Goal: Task Accomplishment & Management: Complete application form

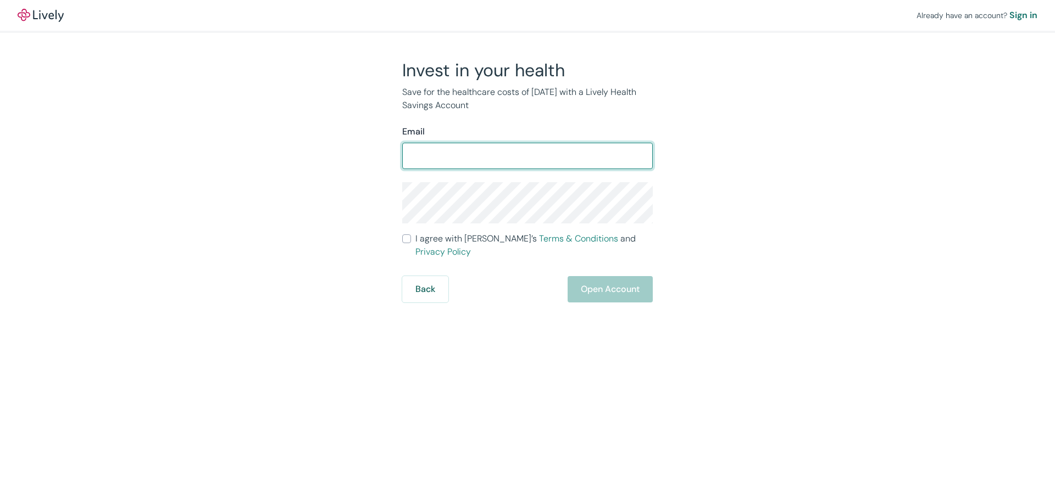
click at [510, 153] on input "Email" at bounding box center [527, 156] width 250 height 22
type input "[EMAIL_ADDRESS][PERSON_NAME][DOMAIN_NAME]"
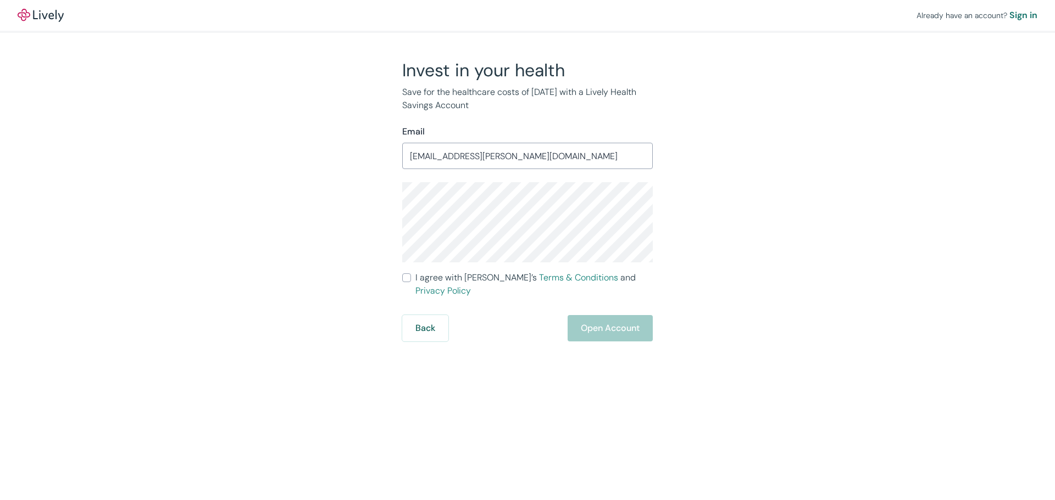
click at [408, 280] on input "I agree with Lively’s Terms & Conditions and Privacy Policy" at bounding box center [406, 278] width 9 height 9
checkbox input "true"
click at [608, 319] on button "Open Account" at bounding box center [609, 328] width 85 height 26
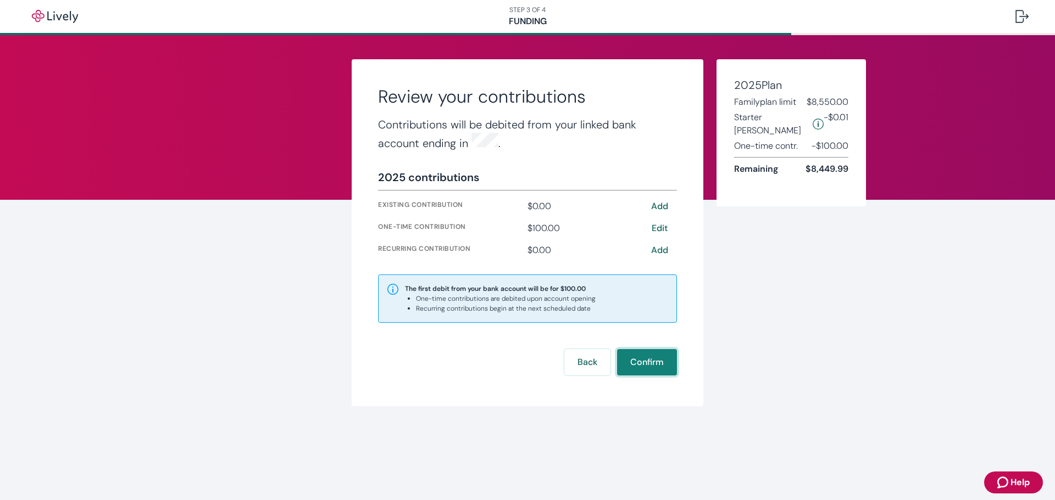
click at [640, 357] on button "Confirm" at bounding box center [647, 362] width 60 height 26
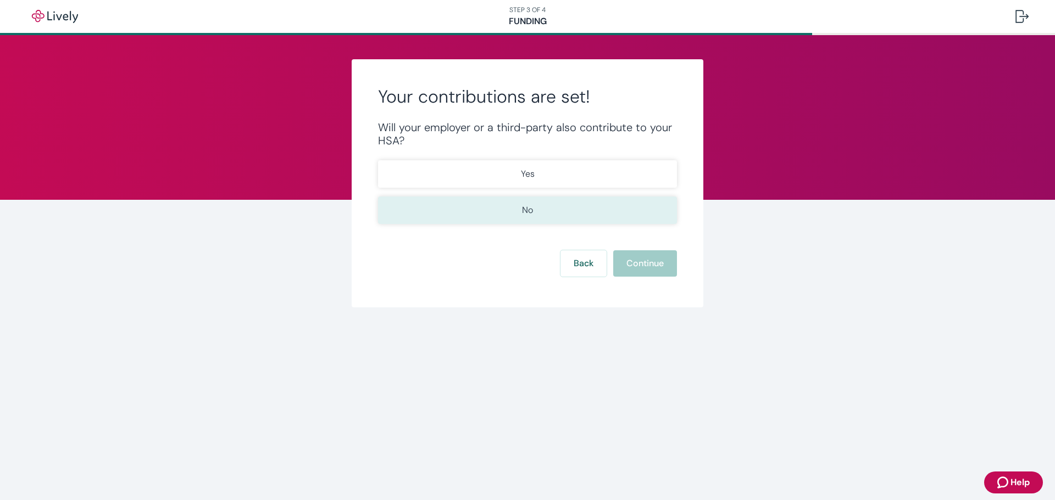
click at [522, 214] on p "No" at bounding box center [527, 210] width 11 height 13
click at [651, 261] on button "Continue" at bounding box center [645, 263] width 64 height 26
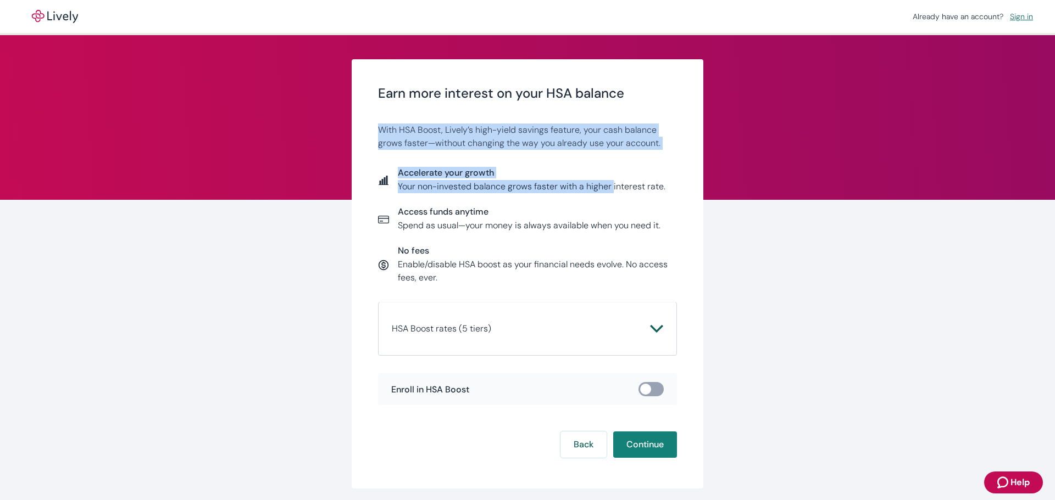
drag, startPoint x: 377, startPoint y: 131, endPoint x: 609, endPoint y: 192, distance: 239.8
click at [609, 192] on div "Earn more interest on your HSA balance With HSA Boost, Lively’s high-yield savi…" at bounding box center [527, 246] width 299 height 320
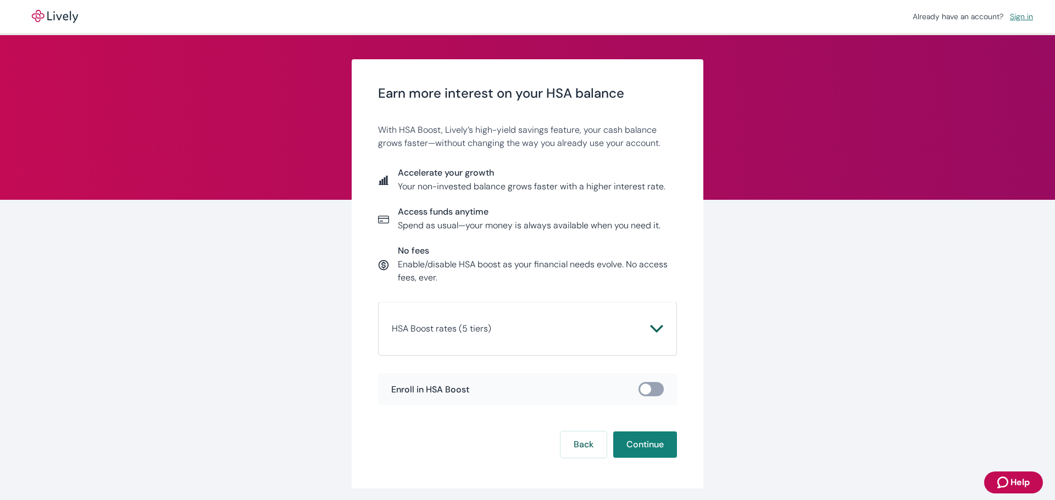
click at [610, 192] on p "Your non-invested balance grows faster with a higher interest rate." at bounding box center [531, 186] width 267 height 13
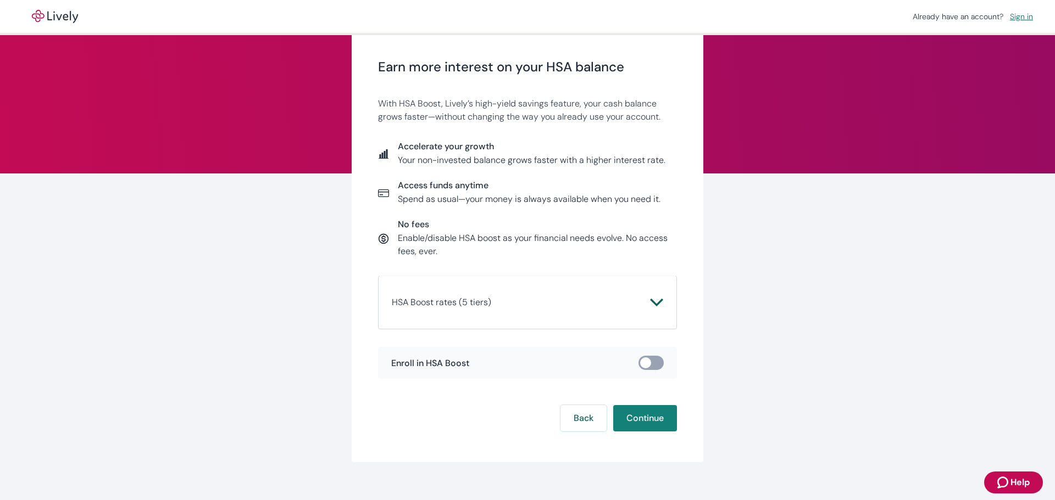
scroll to position [41, 0]
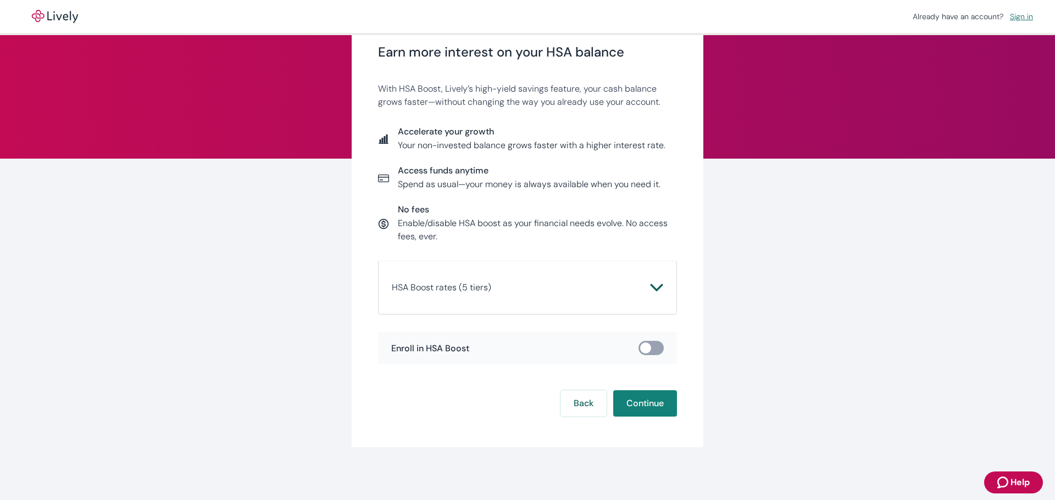
click at [650, 290] on icon "Chevron icon" at bounding box center [656, 287] width 13 height 13
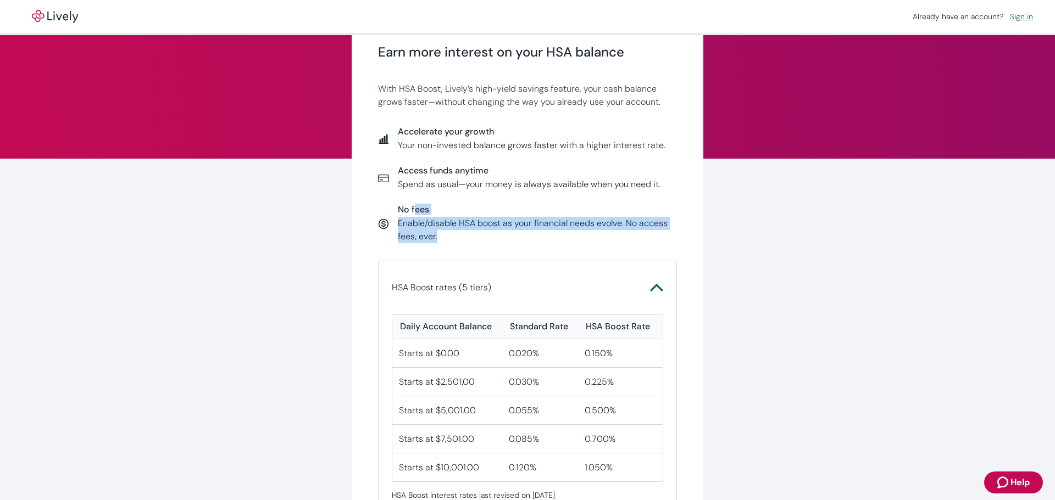
drag, startPoint x: 439, startPoint y: 238, endPoint x: 412, endPoint y: 215, distance: 35.5
click at [412, 215] on div "No fees Enable/disable HSA boost as your financial needs evolve. No access fees…" at bounding box center [537, 223] width 279 height 39
click at [465, 228] on p "Enable/disable HSA boost as your financial needs evolve. No access fees, ever." at bounding box center [537, 230] width 279 height 26
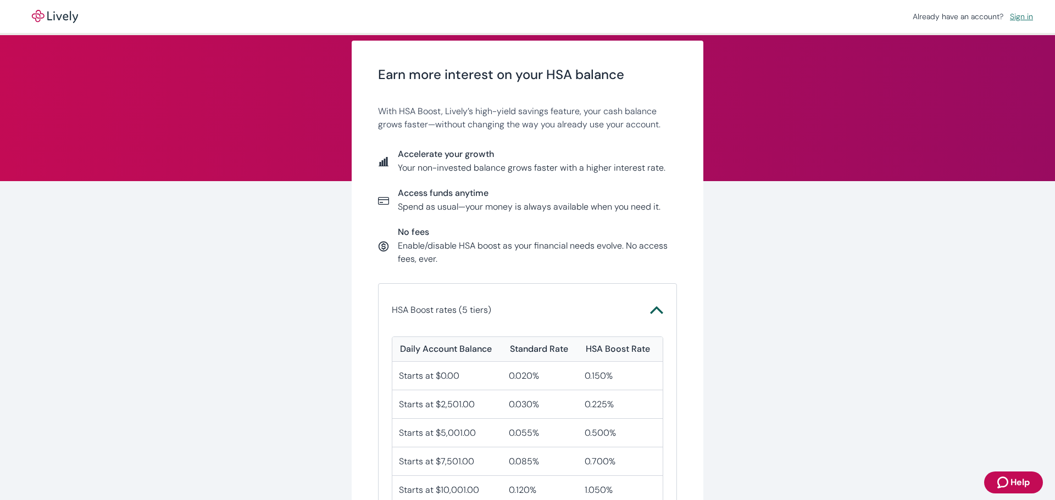
scroll to position [0, 0]
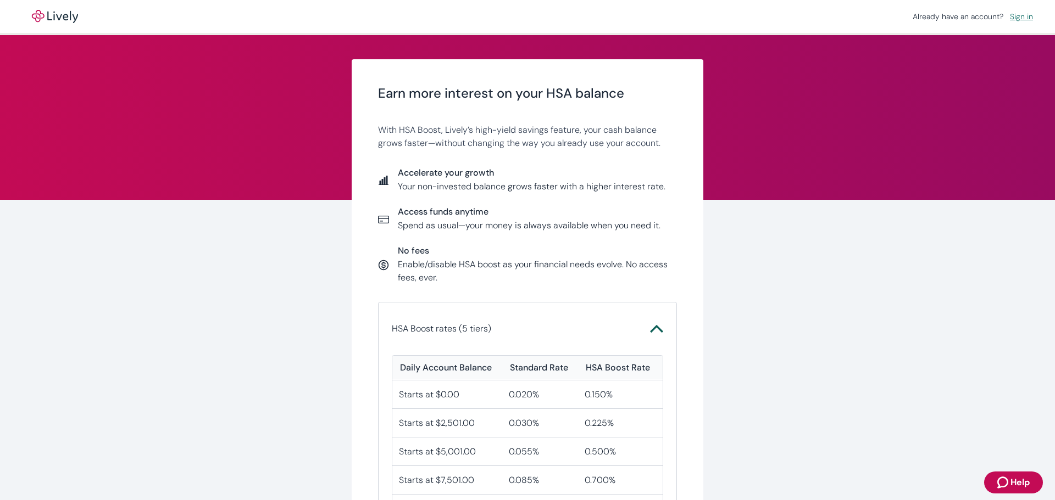
click at [423, 144] on p "With HSA Boost, Lively’s high-yield savings feature, your cash balance grows fa…" at bounding box center [527, 137] width 299 height 26
click at [442, 132] on p "With HSA Boost, Lively’s high-yield savings feature, your cash balance grows fa…" at bounding box center [527, 137] width 299 height 26
click at [481, 141] on p "With HSA Boost, Lively’s high-yield savings feature, your cash balance grows fa…" at bounding box center [527, 137] width 299 height 26
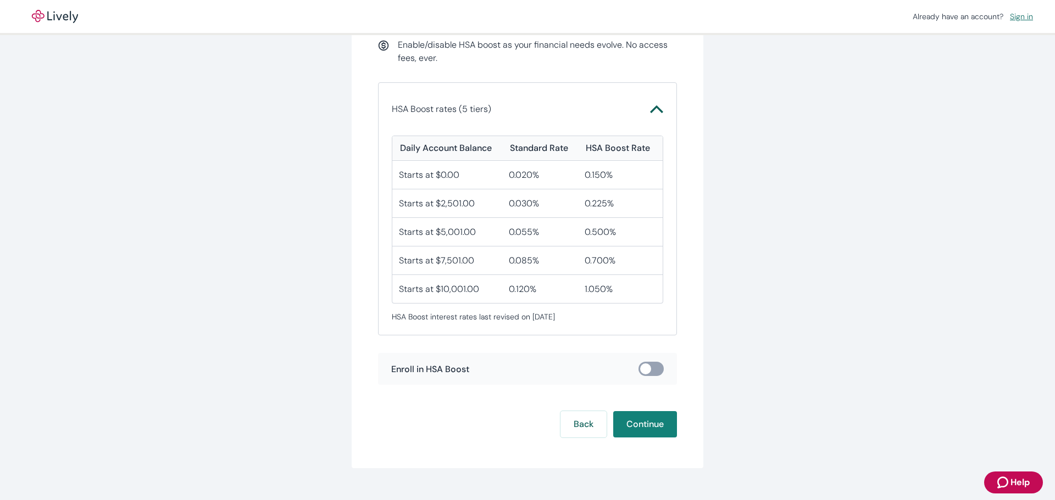
scroll to position [241, 0]
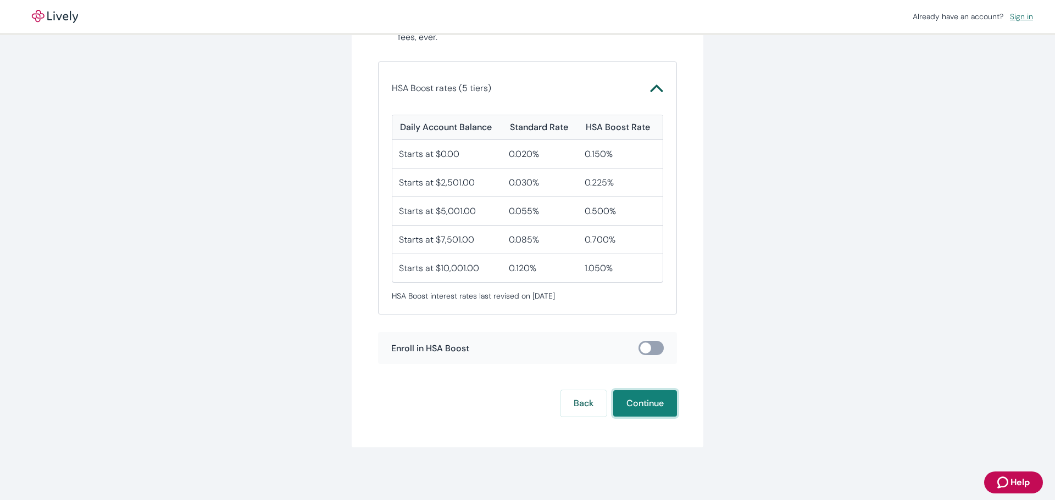
click at [638, 404] on button "Continue" at bounding box center [645, 404] width 64 height 26
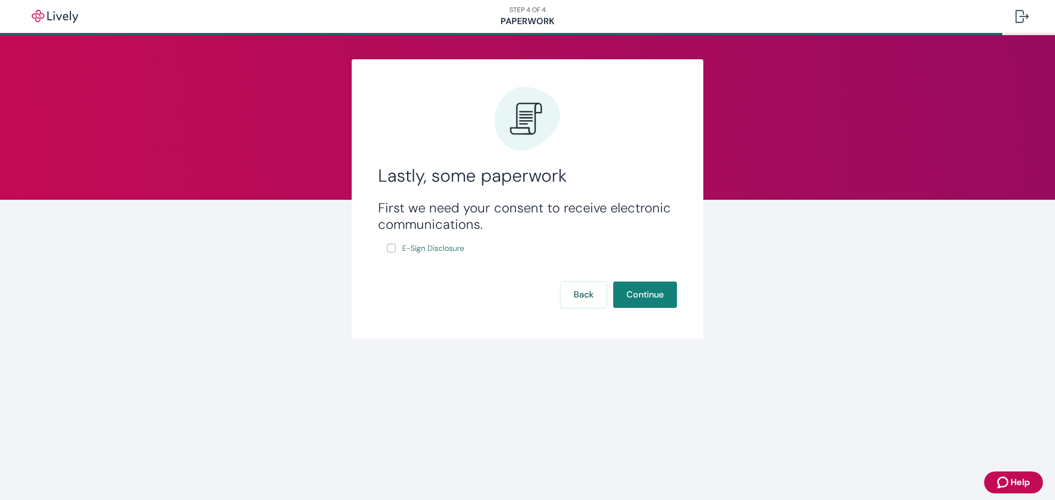
click at [388, 251] on input "E-Sign Disclosure" at bounding box center [391, 248] width 9 height 9
checkbox input "true"
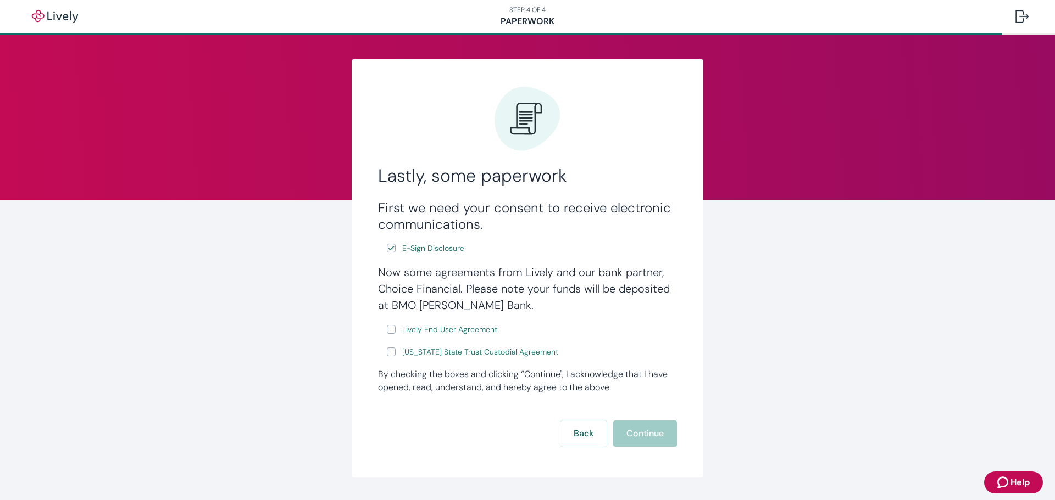
click at [387, 329] on input "Lively End User Agreement" at bounding box center [391, 329] width 9 height 9
checkbox input "true"
click at [388, 356] on input "Wyoming State Trust Custodial Agreement" at bounding box center [391, 352] width 9 height 9
checkbox input "true"
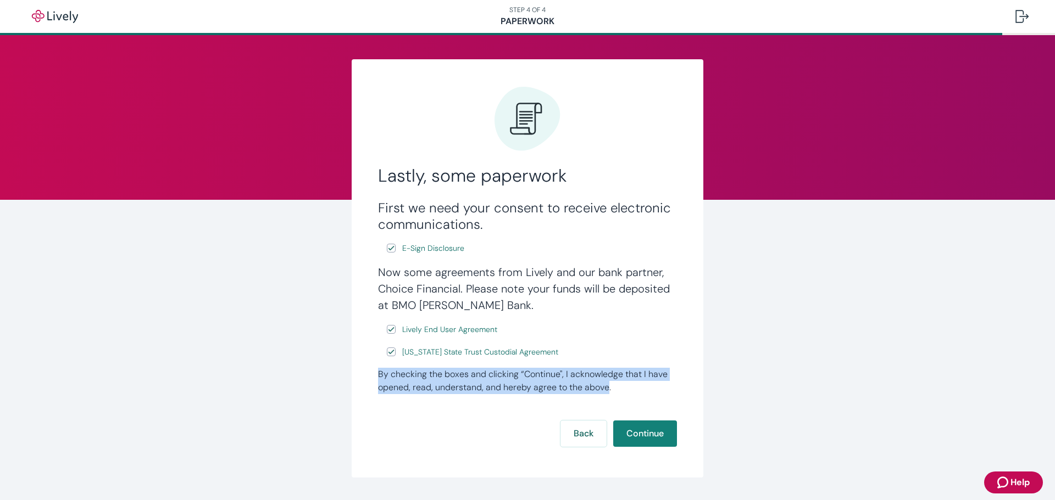
drag, startPoint x: 601, startPoint y: 389, endPoint x: 344, endPoint y: 363, distance: 259.0
click at [344, 363] on div "Lastly, some paperwork First we need your consent to receive electronic communi…" at bounding box center [527, 268] width 527 height 419
click at [345, 362] on div "Lastly, some paperwork First we need your consent to receive electronic communi…" at bounding box center [527, 268] width 527 height 419
click at [393, 371] on div "By checking the boxes and clicking “Continue", I acknowledge that I have opened…" at bounding box center [527, 381] width 299 height 26
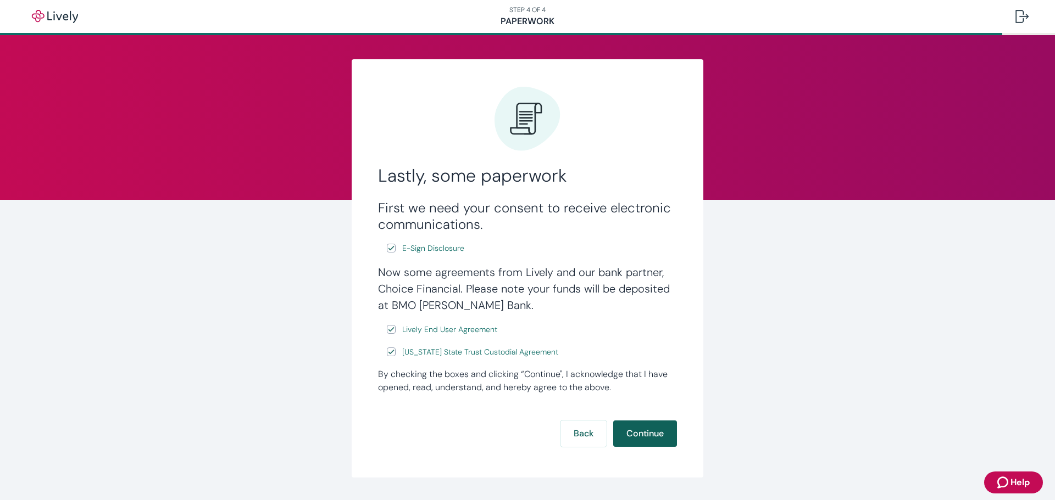
drag, startPoint x: 647, startPoint y: 420, endPoint x: 648, endPoint y: 429, distance: 8.8
click at [648, 429] on form "First we need your consent to receive electronic communications. E-Sign Disclos…" at bounding box center [527, 323] width 299 height 247
click at [648, 429] on button "Continue" at bounding box center [645, 434] width 64 height 26
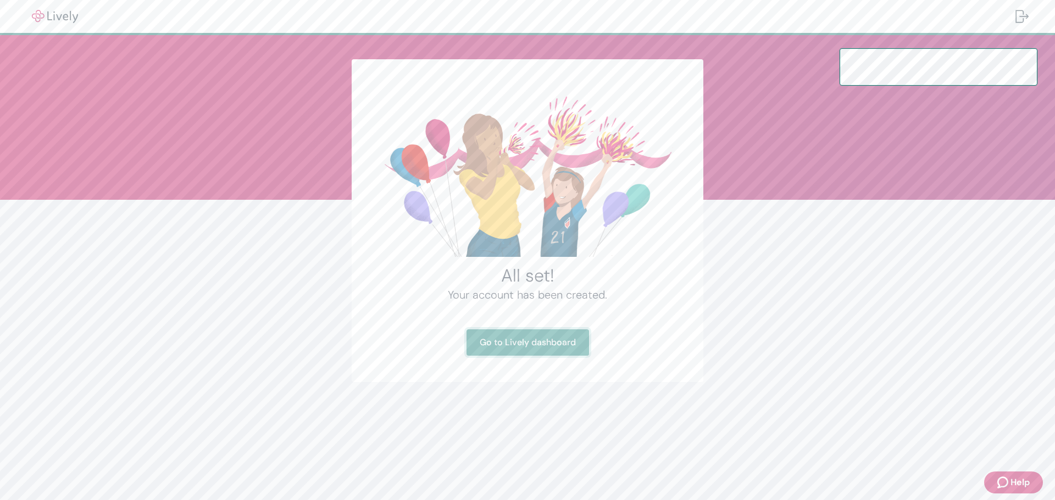
click at [525, 349] on link "Go to Lively dashboard" at bounding box center [527, 343] width 122 height 26
